Goal: Task Accomplishment & Management: Complete application form

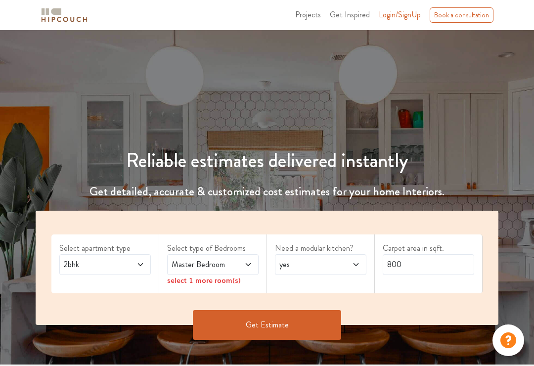
click at [136, 264] on icon at bounding box center [140, 264] width 8 height 8
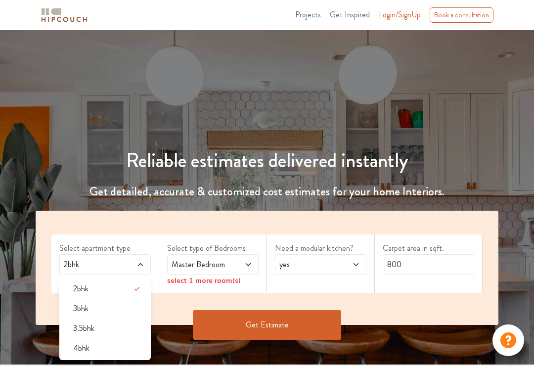
click at [82, 309] on span "3bhk" at bounding box center [80, 308] width 15 height 12
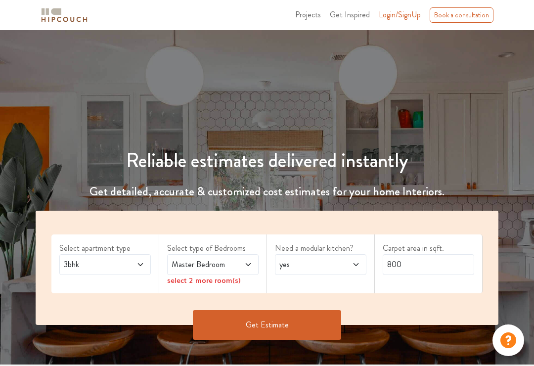
click at [245, 264] on icon at bounding box center [248, 264] width 8 height 8
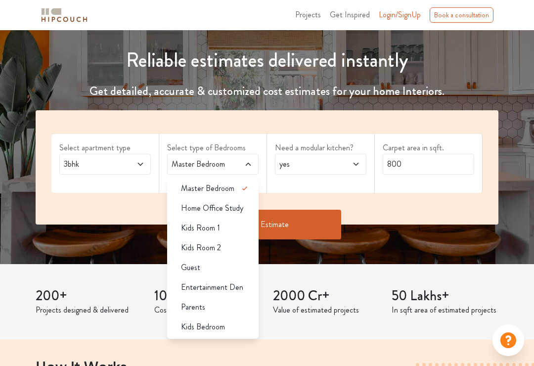
scroll to position [99, 0]
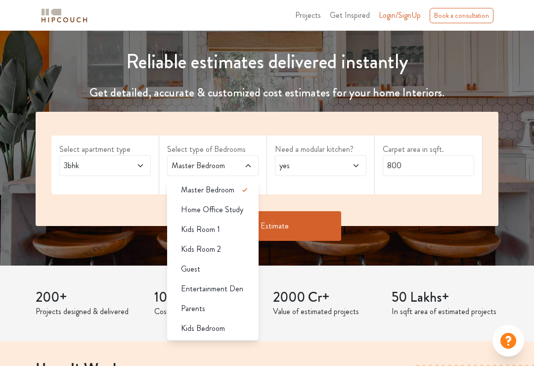
click at [197, 284] on span "Entertainment Den" at bounding box center [212, 288] width 62 height 12
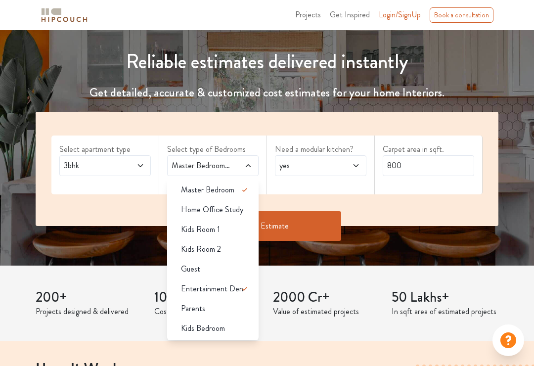
click at [202, 217] on li "Home Office Study" at bounding box center [212, 210] width 91 height 20
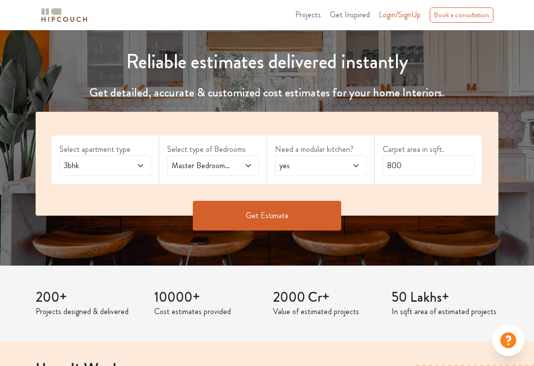
click at [227, 168] on span "Master Bedroom,Home Office Study,Entertainment Den" at bounding box center [201, 166] width 62 height 12
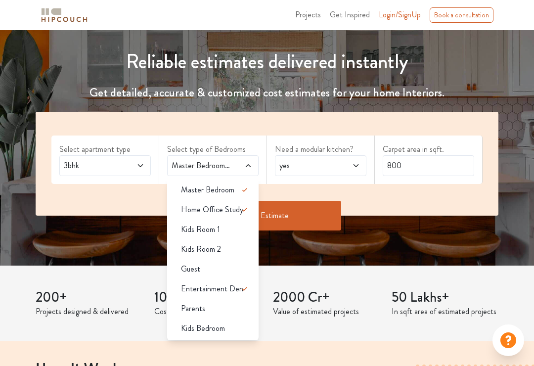
click at [227, 210] on span "Home Office Study" at bounding box center [212, 210] width 62 height 12
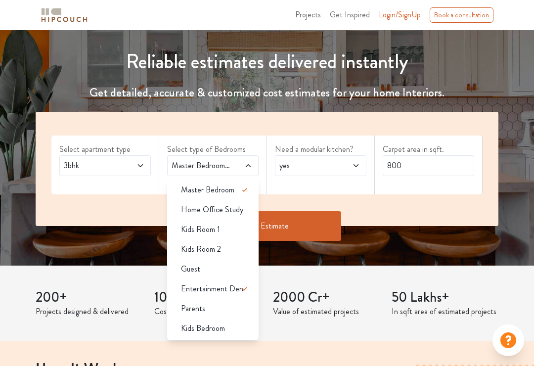
click at [194, 268] on span "Guest" at bounding box center [190, 269] width 19 height 12
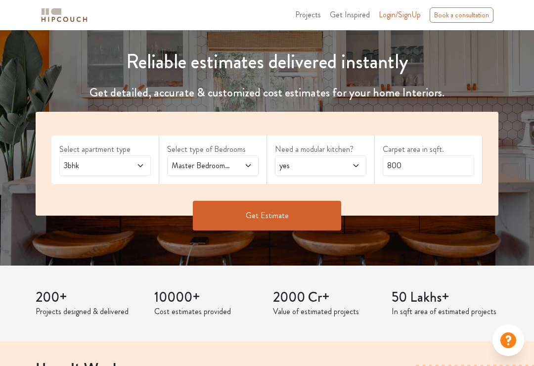
click at [238, 164] on span at bounding box center [241, 166] width 21 height 12
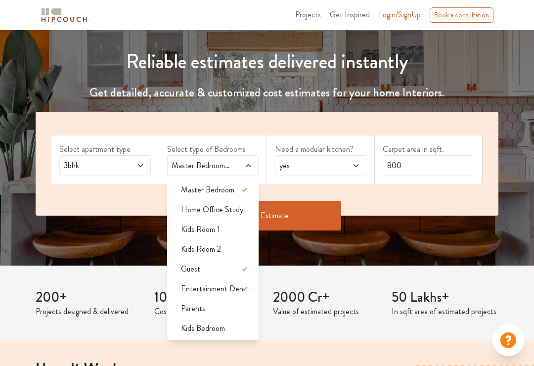
click at [332, 241] on div "Get Estimate" at bounding box center [267, 230] width 474 height 30
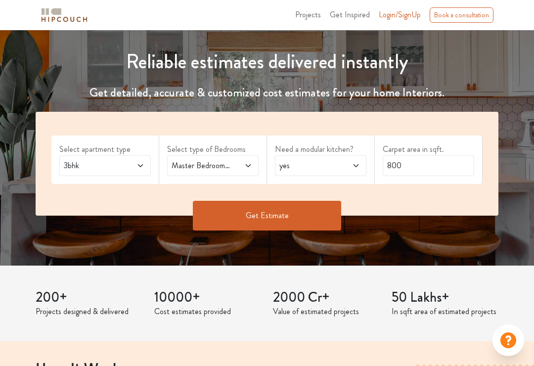
click at [345, 161] on span at bounding box center [349, 166] width 21 height 12
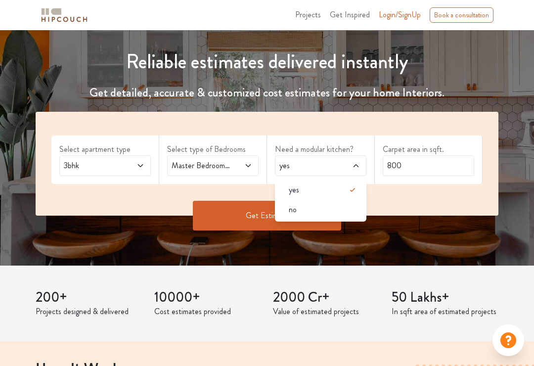
click at [290, 208] on span "no" at bounding box center [293, 210] width 8 height 12
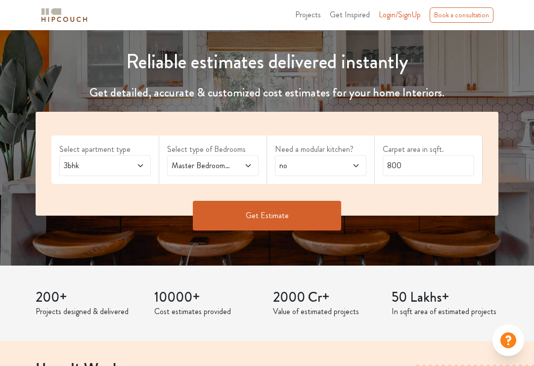
click at [228, 167] on span "Master Bedroom,Guest,Entertainment Den" at bounding box center [201, 166] width 62 height 12
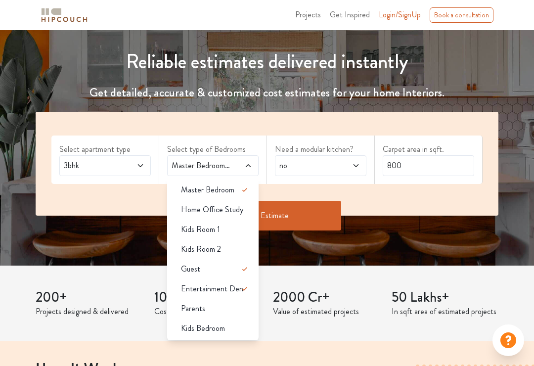
click at [317, 261] on div "Reliable estimates delivered instantly Get detailed, accurate & customized cost…" at bounding box center [267, 98] width 534 height 334
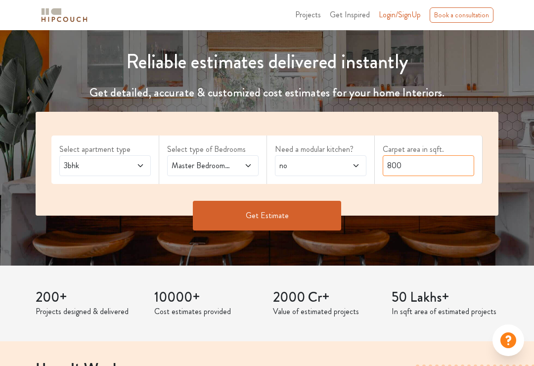
click at [424, 168] on input "800" at bounding box center [428, 165] width 91 height 21
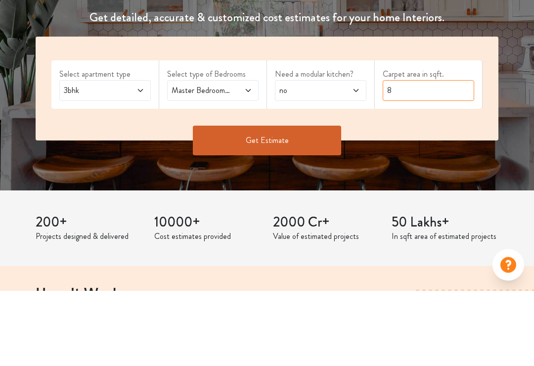
type input "8"
click at [134, 160] on span at bounding box center [134, 166] width 21 height 12
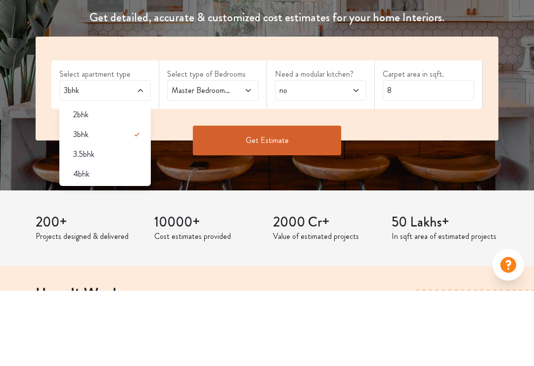
scroll to position [174, 0]
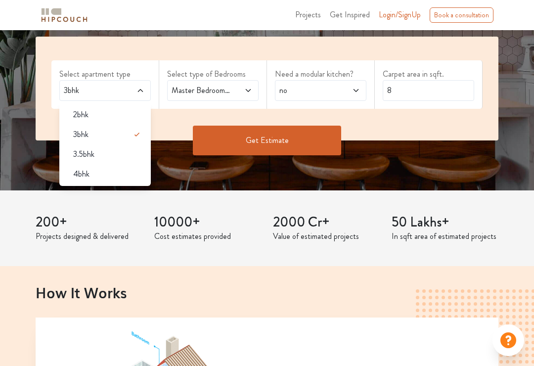
click at [249, 190] on div "Reliable estimates delivered instantly Get detailed, accurate & customized cost…" at bounding box center [267, 23] width 534 height 334
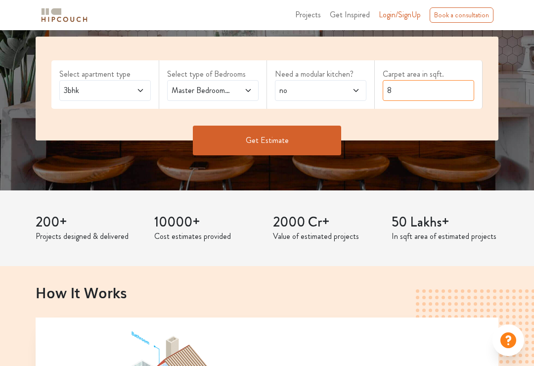
click at [442, 89] on input "8" at bounding box center [428, 90] width 91 height 21
type input "1026"
click at [283, 136] on button "Get Estimate" at bounding box center [267, 141] width 148 height 30
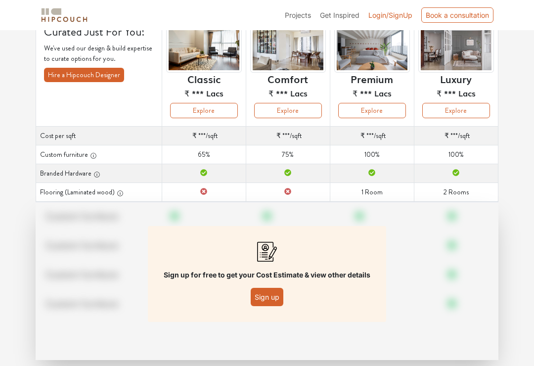
scroll to position [82, 0]
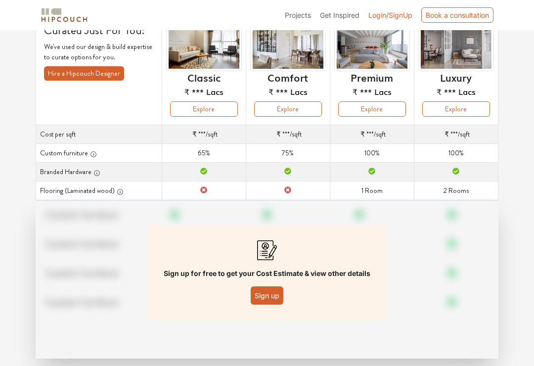
click at [272, 294] on button "Sign up" at bounding box center [267, 296] width 33 height 18
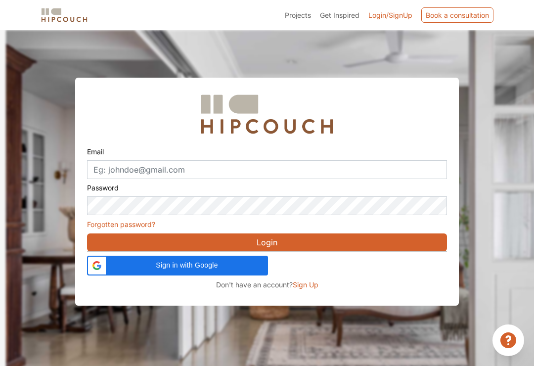
scroll to position [30, 0]
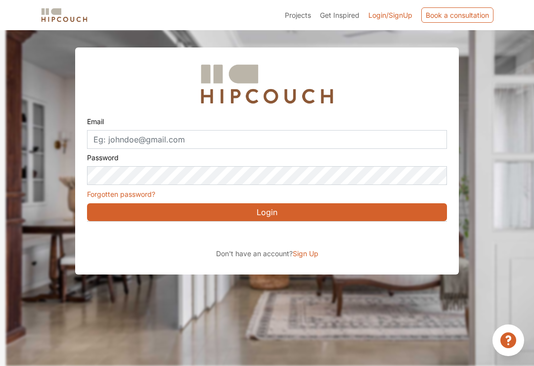
click at [237, 233] on div "Sign in with Google. Opens in new tab" at bounding box center [177, 235] width 181 height 22
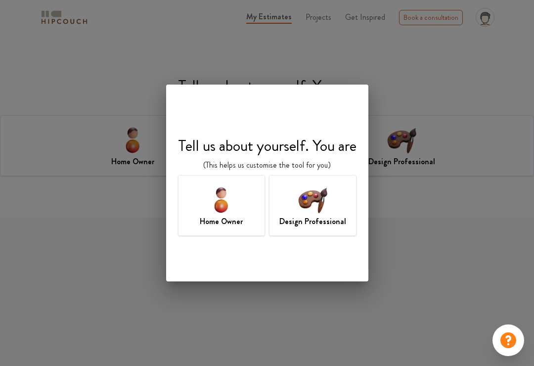
click at [232, 214] on img at bounding box center [221, 199] width 32 height 32
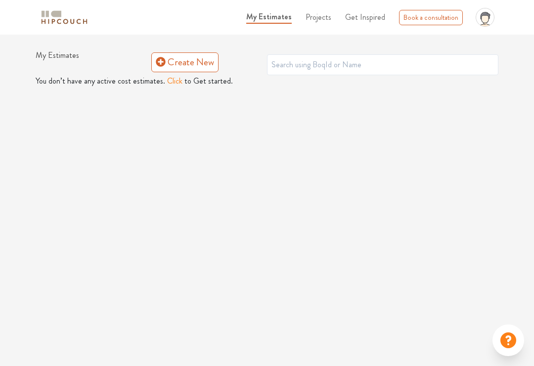
click at [197, 63] on link "Create New" at bounding box center [184, 62] width 67 height 20
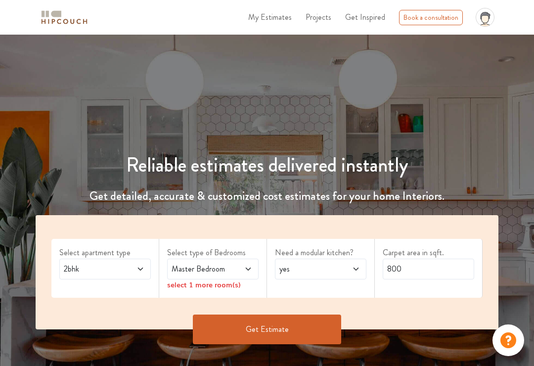
click at [128, 264] on span at bounding box center [134, 269] width 21 height 12
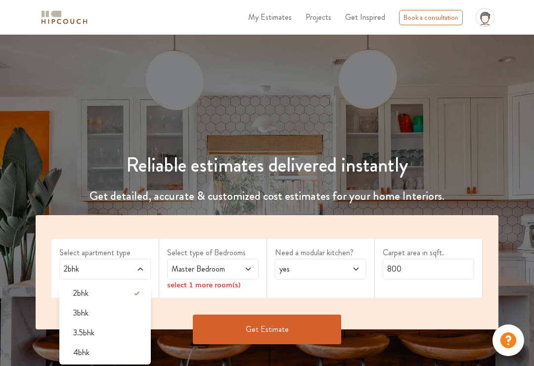
click at [91, 317] on div "3bhk" at bounding box center [107, 313] width 85 height 12
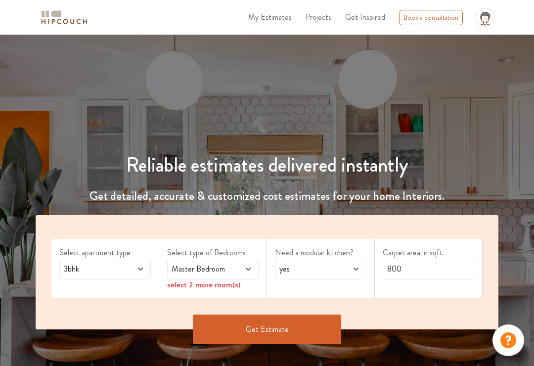
click at [250, 266] on icon at bounding box center [248, 269] width 8 height 8
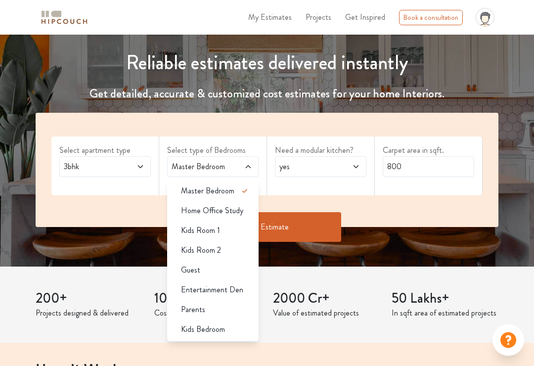
scroll to position [102, 0]
click at [242, 289] on div "Entertainment Den" at bounding box center [215, 290] width 85 height 12
click at [242, 209] on span "Home Office Study" at bounding box center [212, 211] width 62 height 12
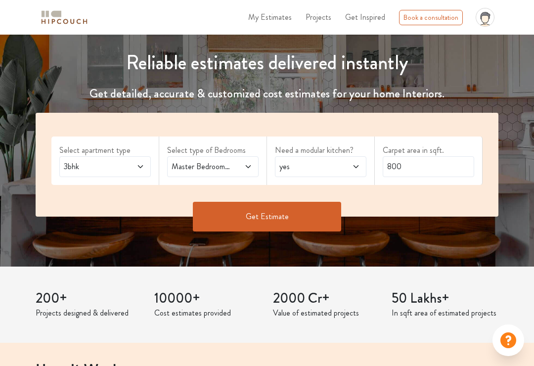
click at [348, 164] on span at bounding box center [349, 167] width 21 height 12
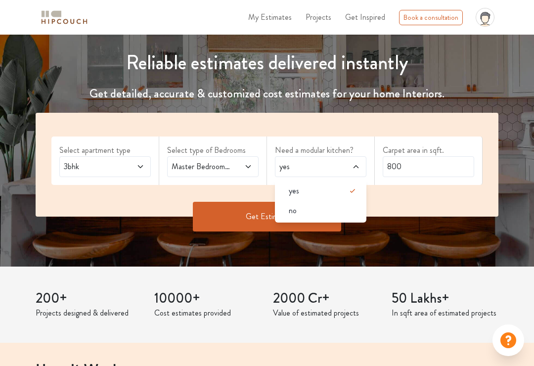
click at [313, 209] on div "no" at bounding box center [323, 211] width 85 height 12
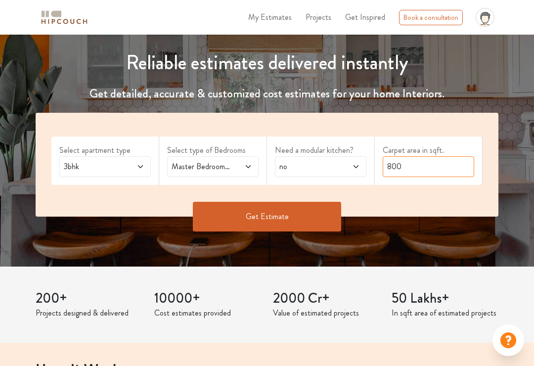
click at [430, 159] on input "800" at bounding box center [428, 166] width 91 height 21
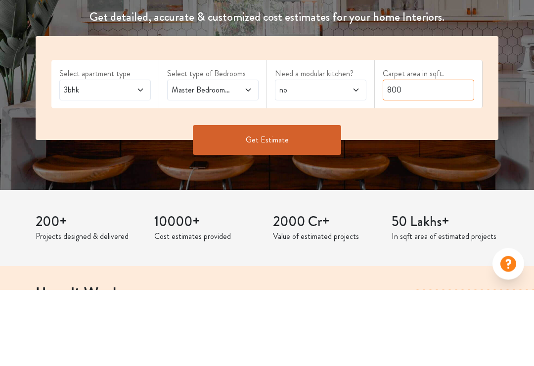
click at [428, 156] on input "800" at bounding box center [428, 166] width 91 height 21
type input "8"
type input "1026"
click at [281, 202] on button "Get Estimate" at bounding box center [267, 217] width 148 height 30
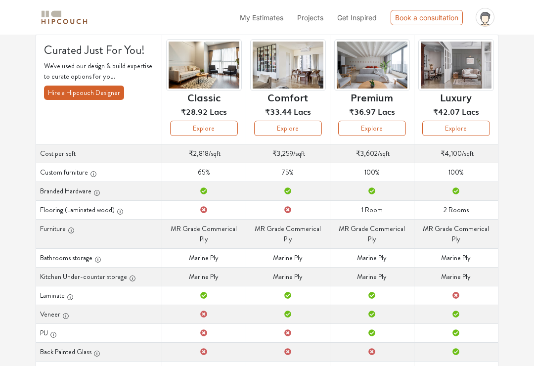
scroll to position [68, 0]
click at [88, 170] on div "button" at bounding box center [92, 172] width 9 height 10
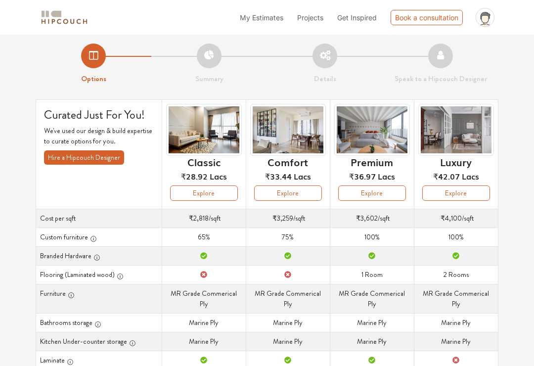
scroll to position [0, 0]
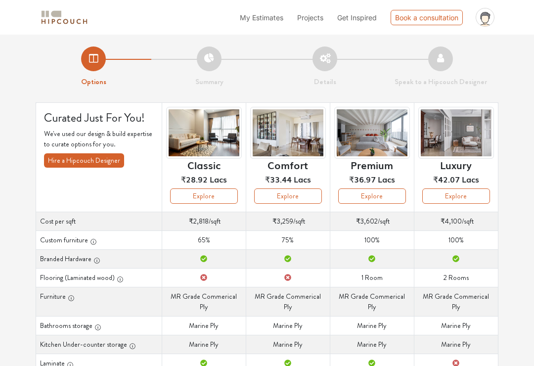
click at [206, 194] on button "Explore" at bounding box center [204, 195] width 68 height 15
